Goal: Transaction & Acquisition: Purchase product/service

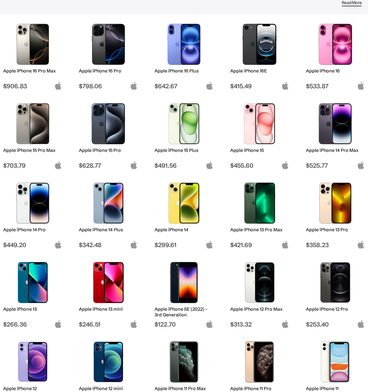
scroll to position [106, 0]
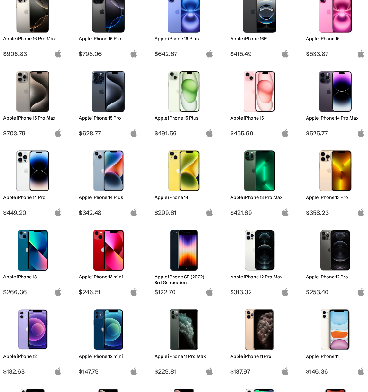
click at [189, 175] on img at bounding box center [183, 170] width 49 height 41
click at [170, 211] on span "$299.61" at bounding box center [183, 213] width 59 height 8
click at [185, 181] on img at bounding box center [183, 170] width 49 height 41
click at [200, 170] on img at bounding box center [183, 170] width 49 height 41
click at [263, 170] on img at bounding box center [259, 170] width 49 height 41
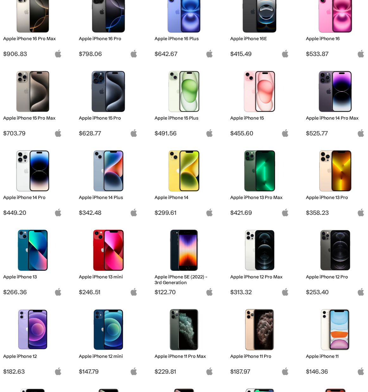
click at [186, 172] on img at bounding box center [183, 170] width 49 height 41
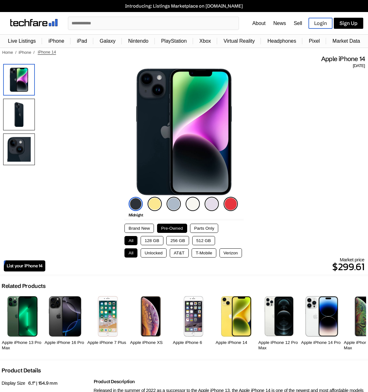
scroll to position [4, 0]
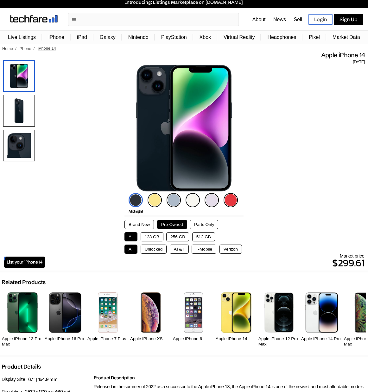
click at [153, 237] on button "128 GB" at bounding box center [152, 236] width 23 height 9
click at [138, 226] on button "Brand New" at bounding box center [138, 224] width 29 height 9
click at [199, 224] on button "Parts Only" at bounding box center [204, 224] width 28 height 9
click at [171, 224] on button "Pre-Owned" at bounding box center [172, 224] width 30 height 9
click at [143, 225] on button "Brand New" at bounding box center [138, 224] width 29 height 9
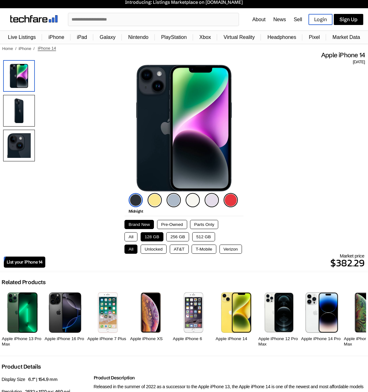
click at [171, 225] on button "Pre-Owned" at bounding box center [172, 224] width 30 height 9
click at [140, 224] on button "Brand New" at bounding box center [138, 224] width 29 height 9
click at [154, 252] on button "Unlocked" at bounding box center [154, 249] width 26 height 9
click at [177, 224] on button "Pre-Owned" at bounding box center [172, 224] width 30 height 9
click at [208, 223] on button "Parts Only" at bounding box center [204, 224] width 28 height 9
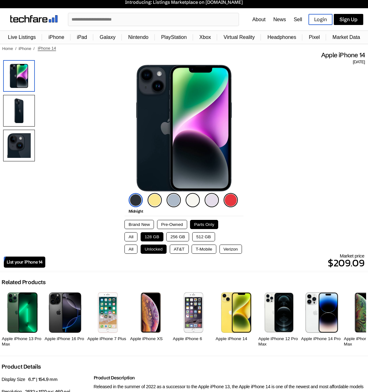
click at [141, 224] on button "Brand New" at bounding box center [138, 224] width 29 height 9
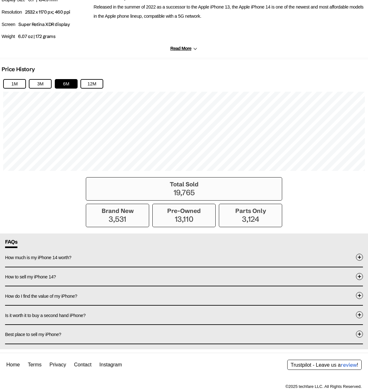
scroll to position [0, 0]
